Goal: Task Accomplishment & Management: Complete application form

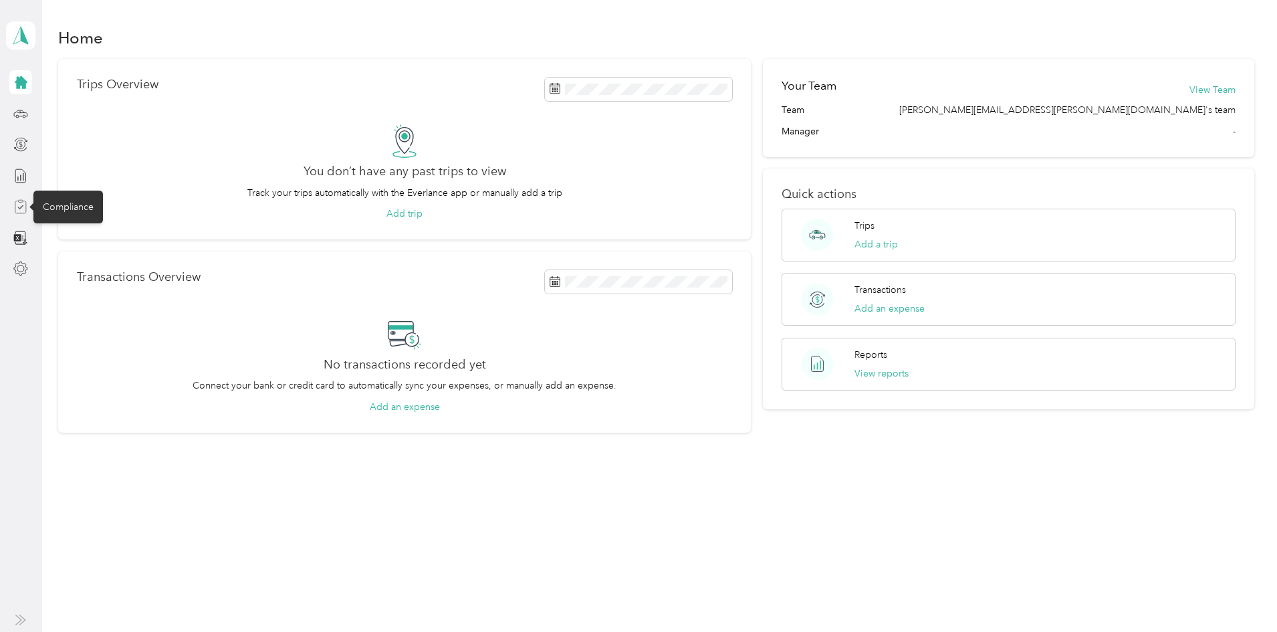
click at [27, 211] on icon at bounding box center [20, 206] width 15 height 15
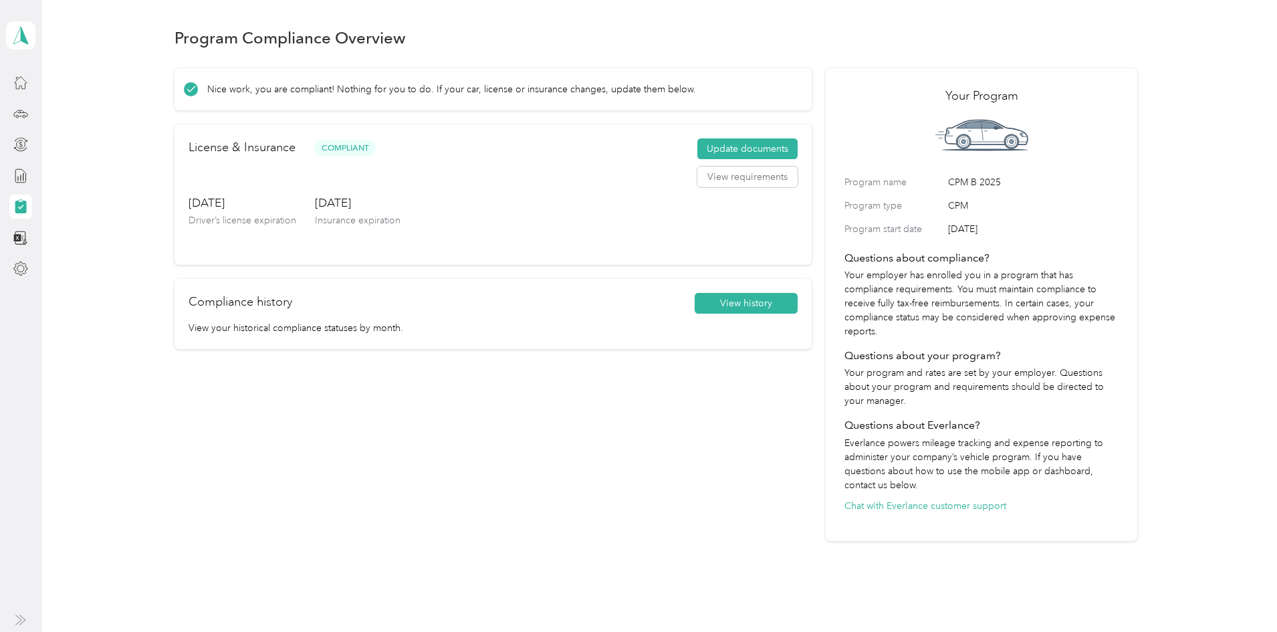
click at [21, 209] on icon at bounding box center [20, 207] width 11 height 13
click at [740, 188] on button "View requirements" at bounding box center [747, 177] width 100 height 21
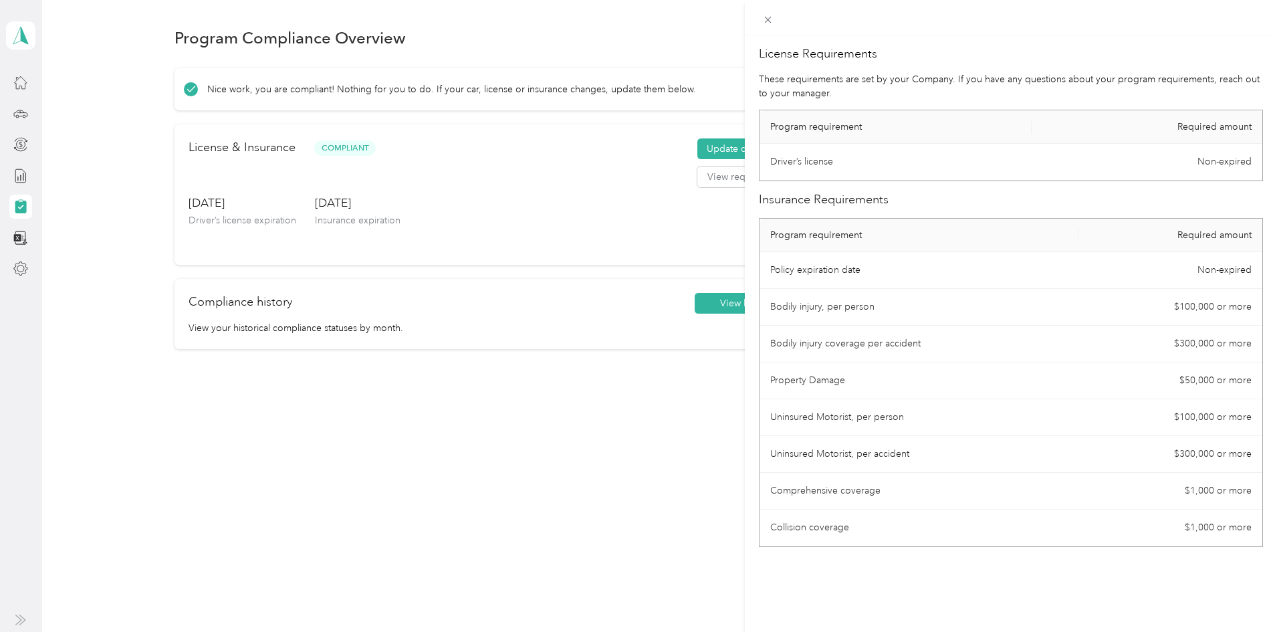
click at [631, 250] on div "License Requirements These requirements are set by your Company. If you have an…" at bounding box center [638, 316] width 1277 height 632
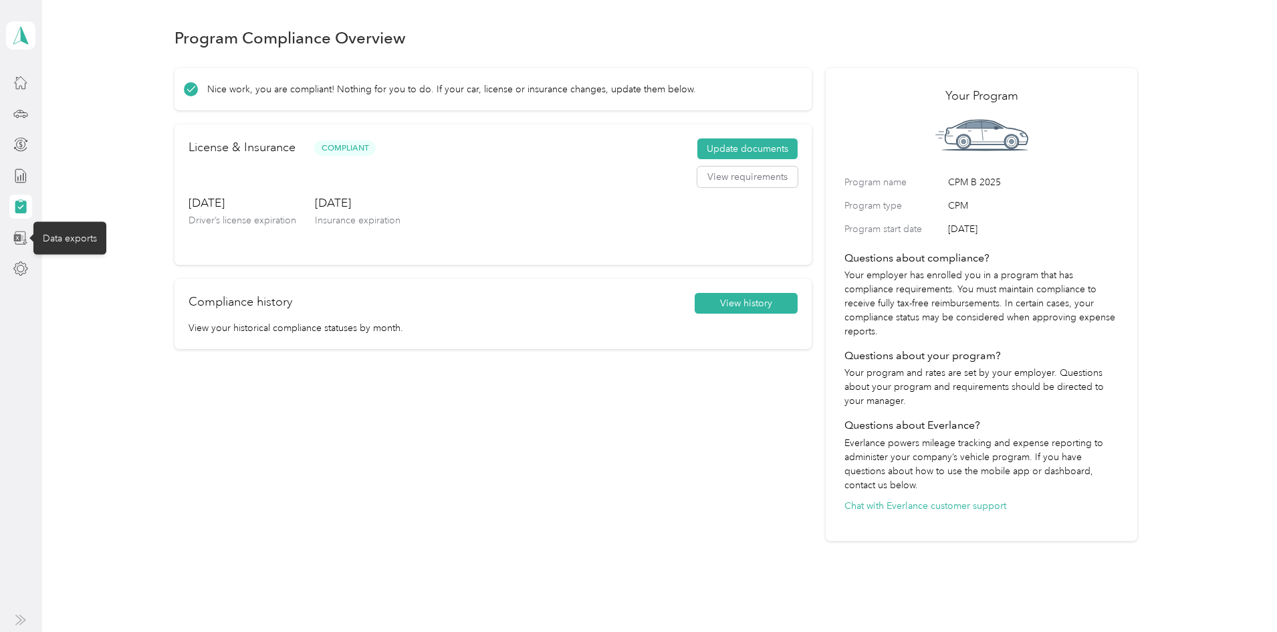
click at [28, 238] on icon at bounding box center [20, 238] width 15 height 15
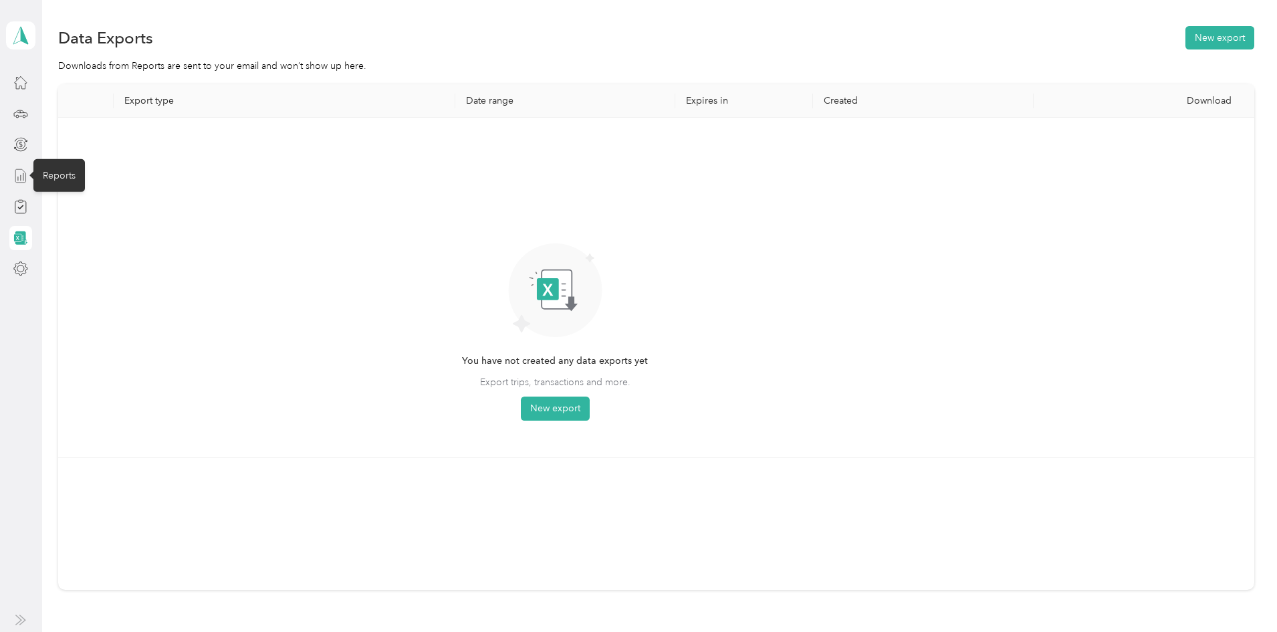
click at [25, 173] on icon at bounding box center [20, 176] width 15 height 15
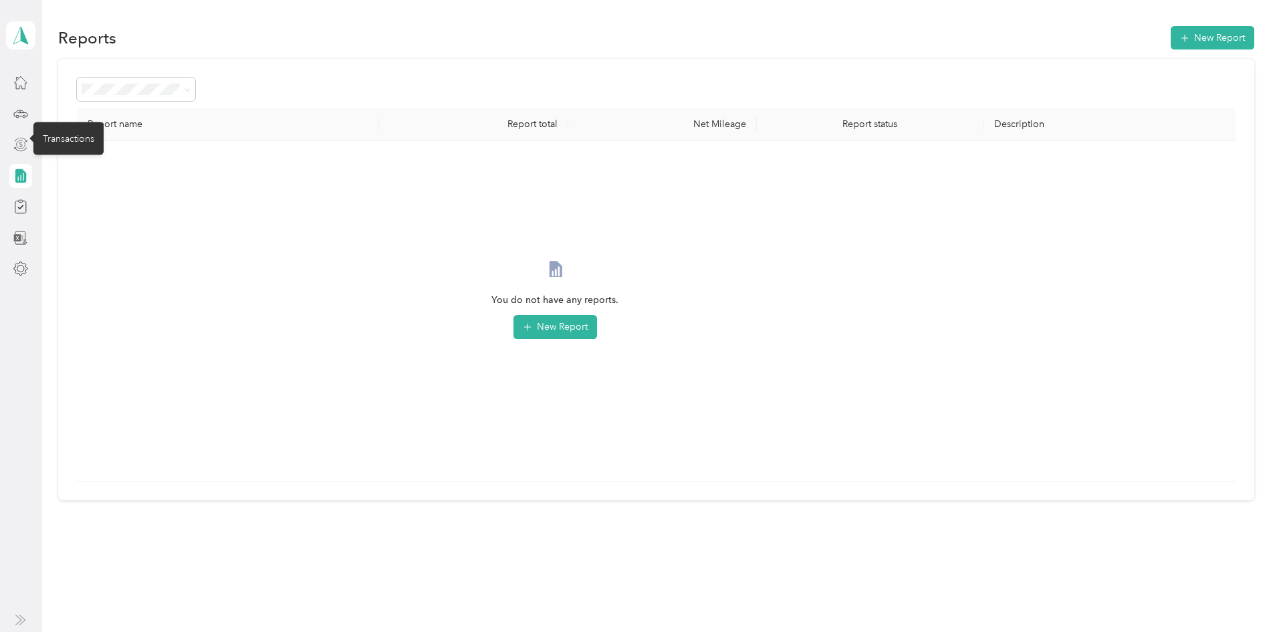
click at [23, 144] on icon at bounding box center [20, 144] width 15 height 15
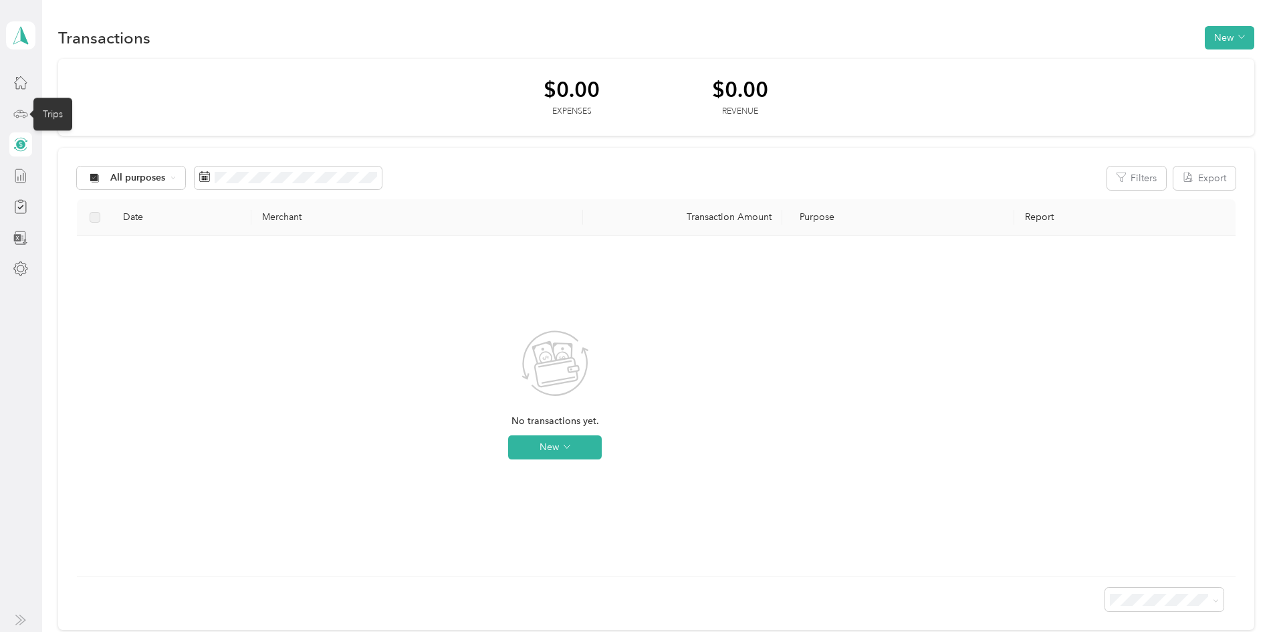
click at [20, 113] on icon at bounding box center [20, 113] width 15 height 15
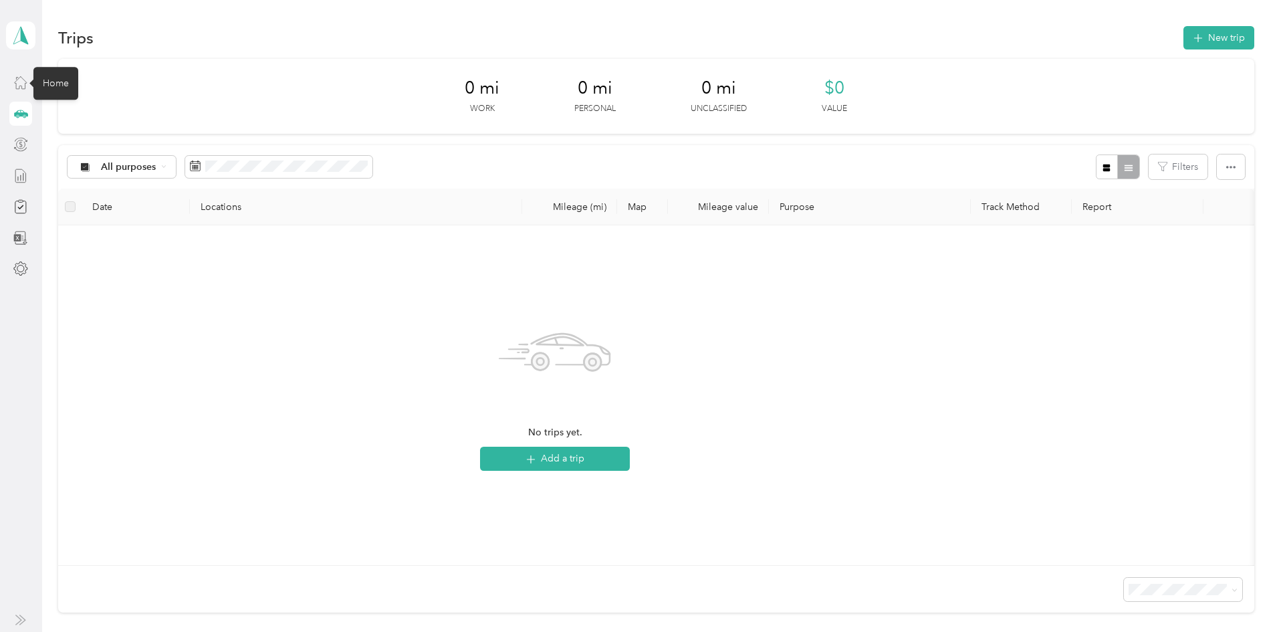
click at [20, 84] on icon at bounding box center [20, 82] width 15 height 15
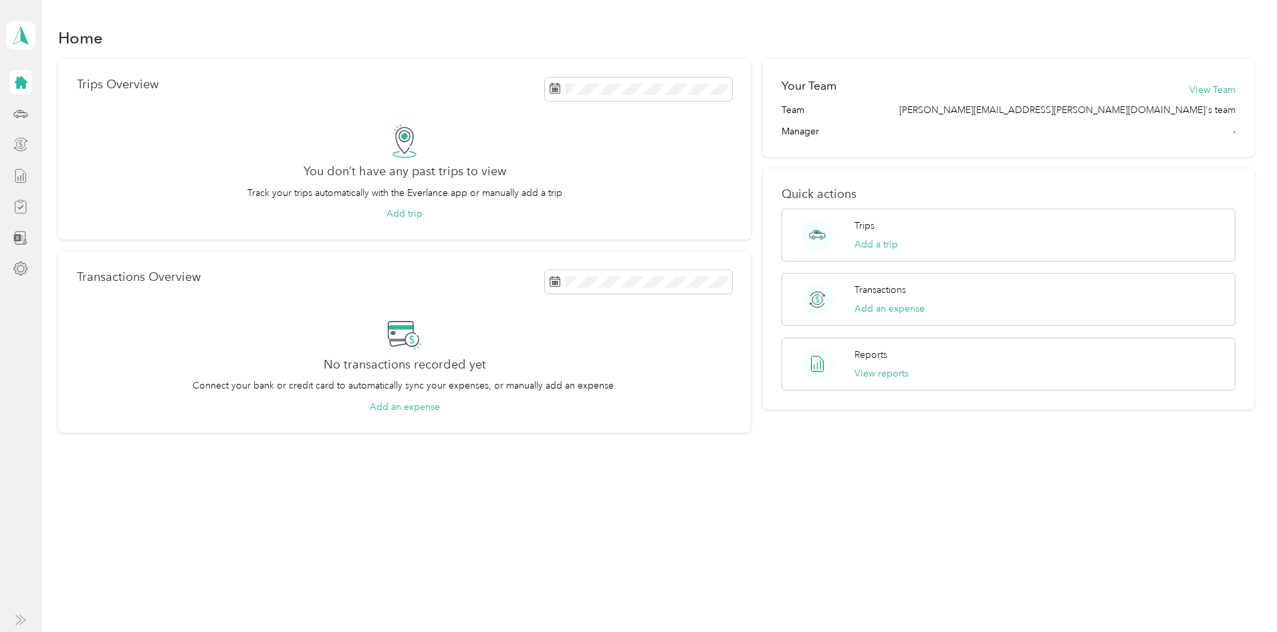
click at [22, 207] on icon at bounding box center [21, 207] width 6 height 4
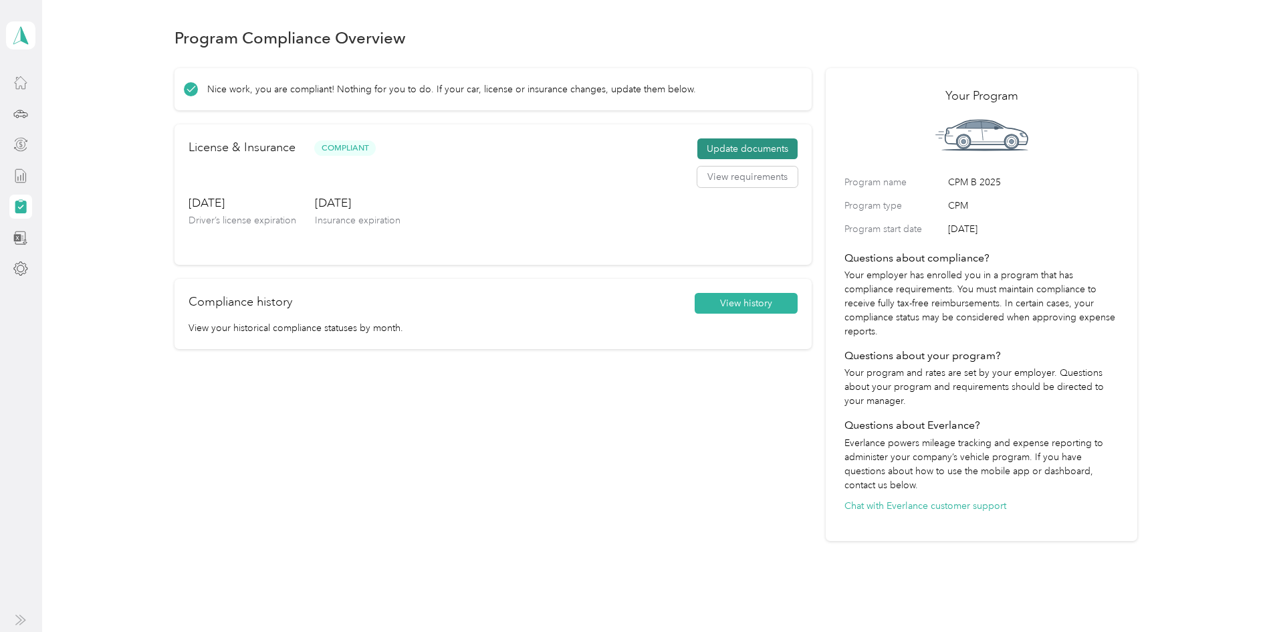
click at [712, 160] on button "Update documents" at bounding box center [747, 148] width 100 height 21
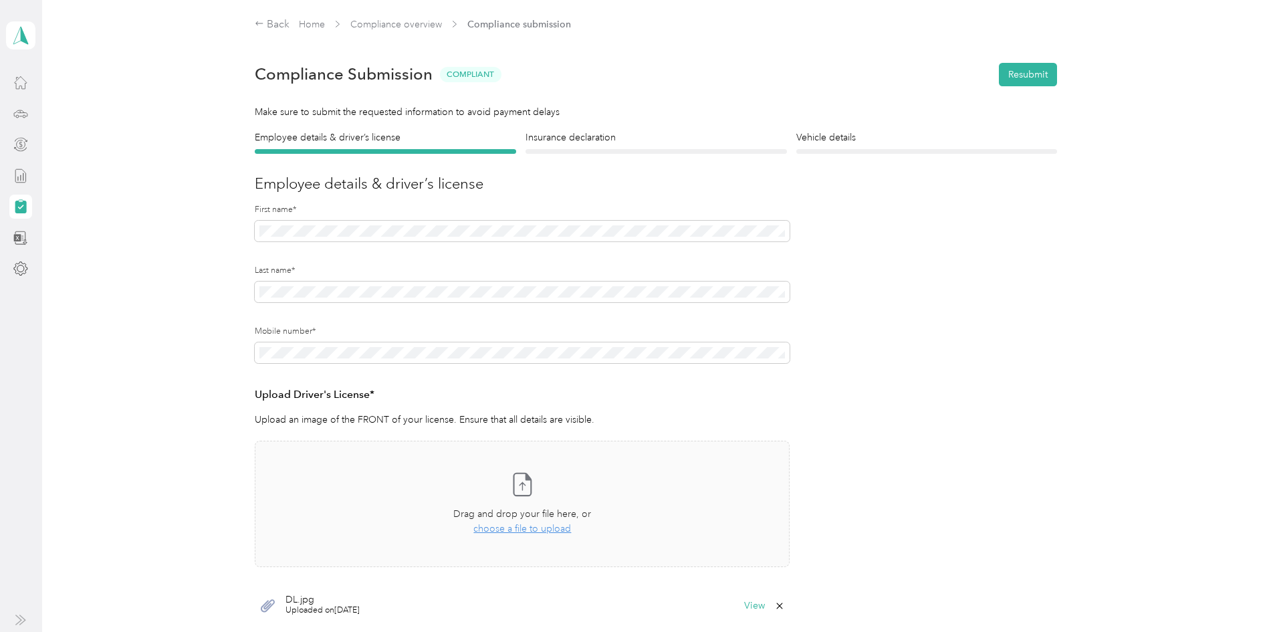
click at [28, 118] on icon at bounding box center [20, 113] width 15 height 15
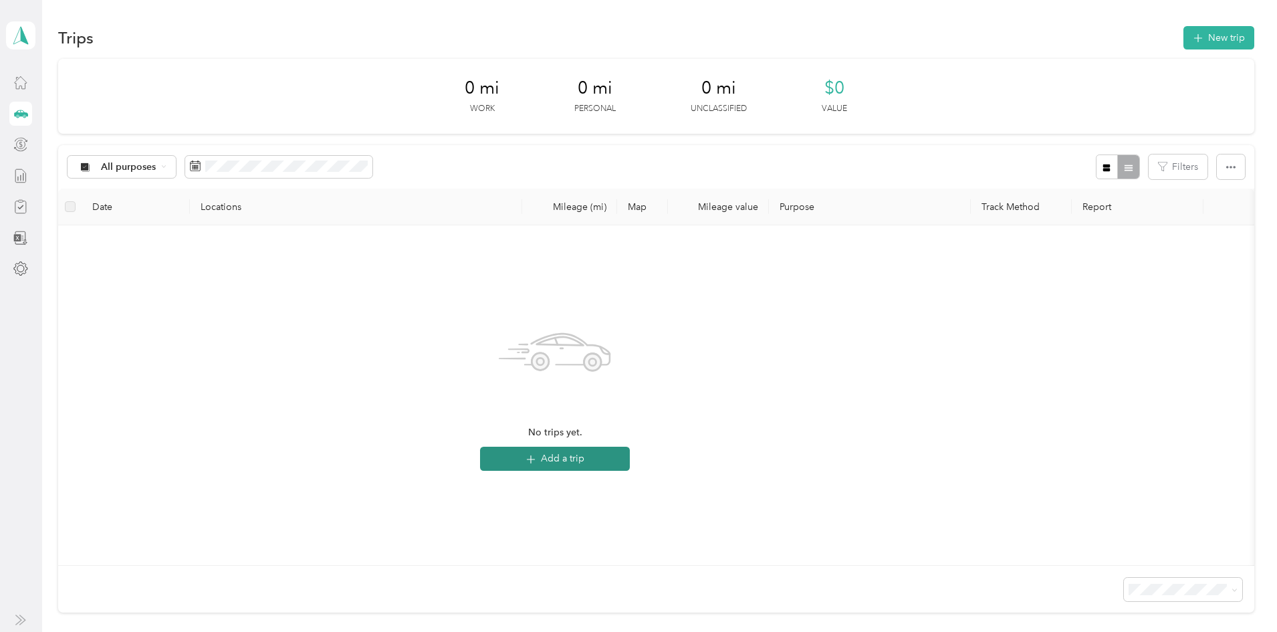
click at [630, 459] on button "Add a trip" at bounding box center [555, 459] width 150 height 24
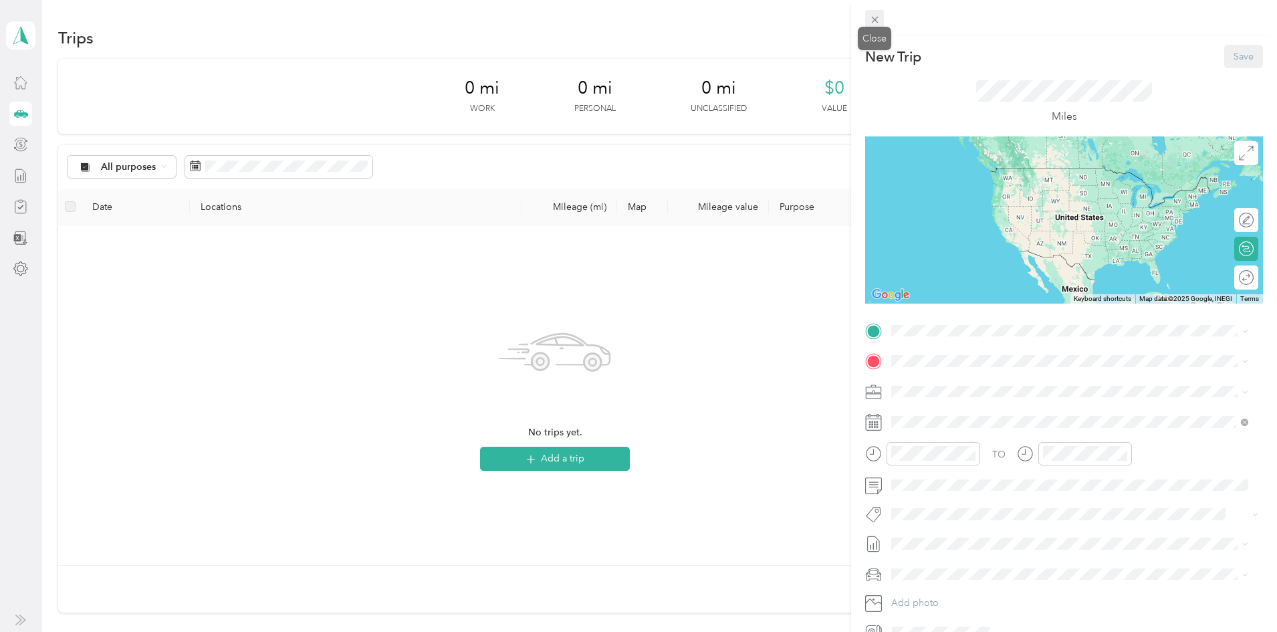
click at [876, 18] on icon at bounding box center [874, 20] width 7 height 7
